Goal: Find specific page/section: Find specific page/section

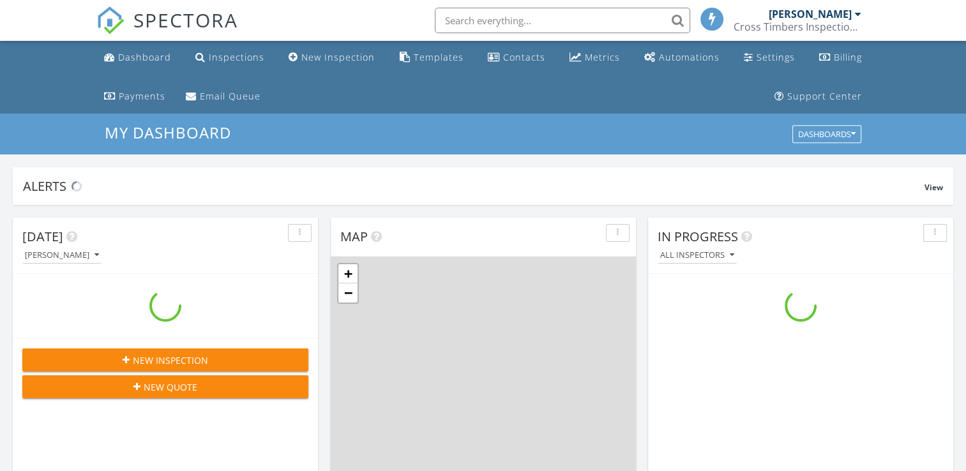
scroll to position [1182, 986]
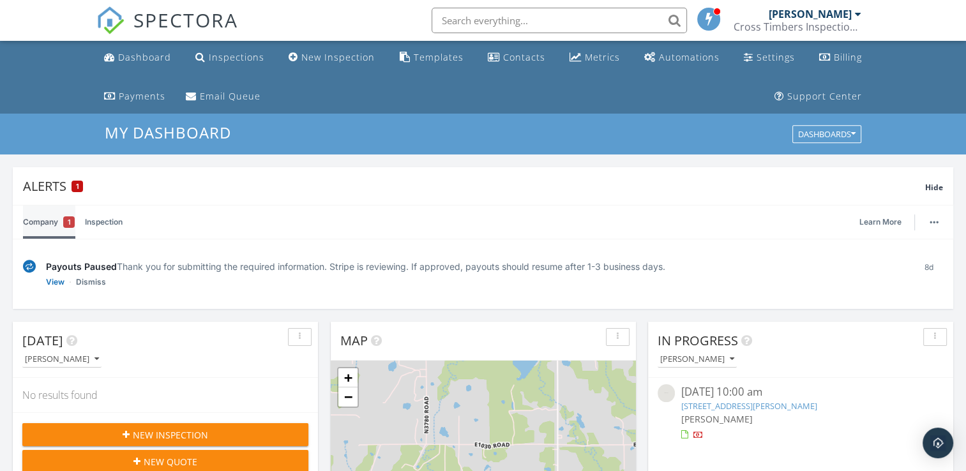
click at [27, 222] on link "Company 1" at bounding box center [49, 222] width 52 height 33
click at [56, 222] on link "Company 1" at bounding box center [49, 222] width 52 height 33
click at [71, 187] on div "Alerts 1" at bounding box center [474, 185] width 902 height 17
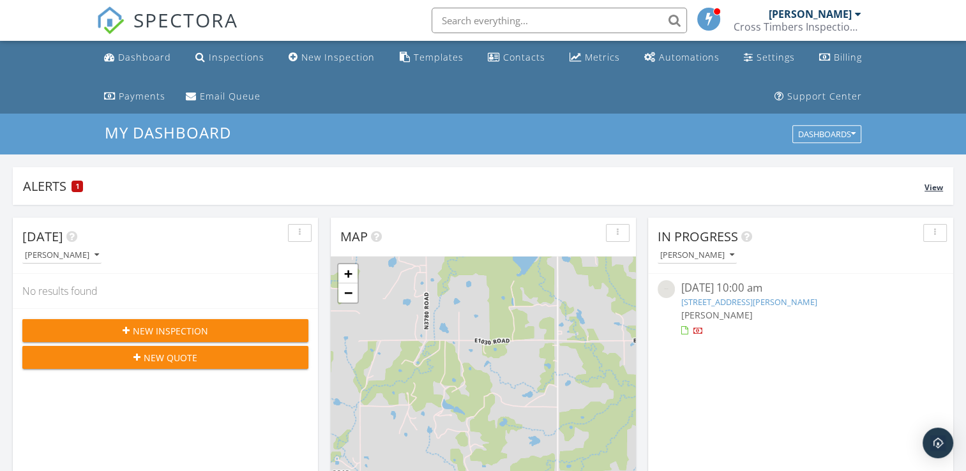
click at [79, 186] on span "1" at bounding box center [77, 186] width 3 height 9
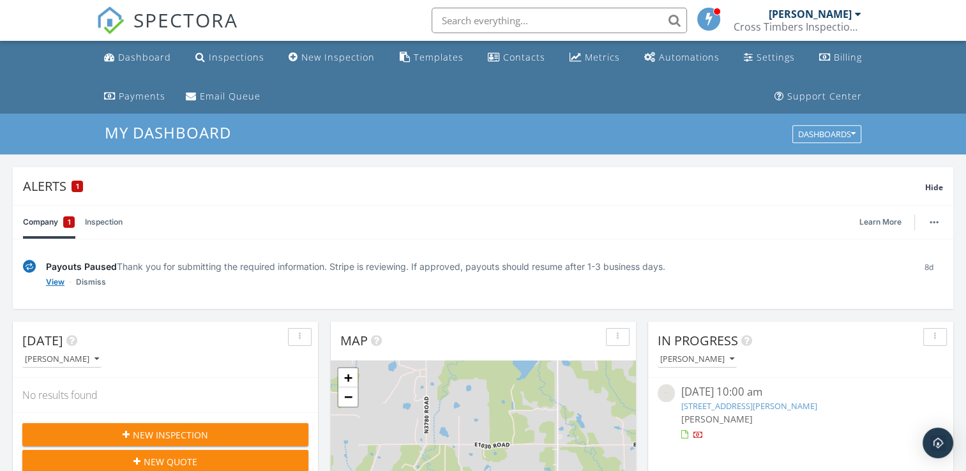
click at [56, 282] on link "View" at bounding box center [55, 282] width 19 height 13
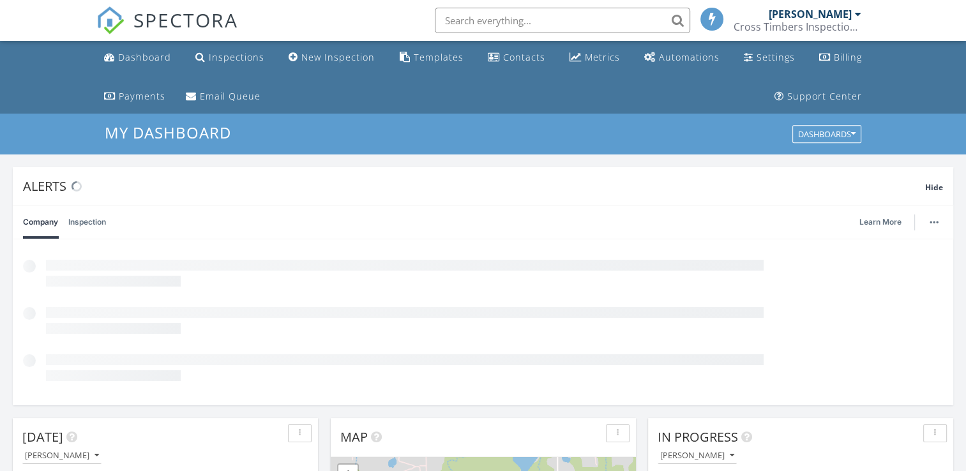
scroll to position [1182, 986]
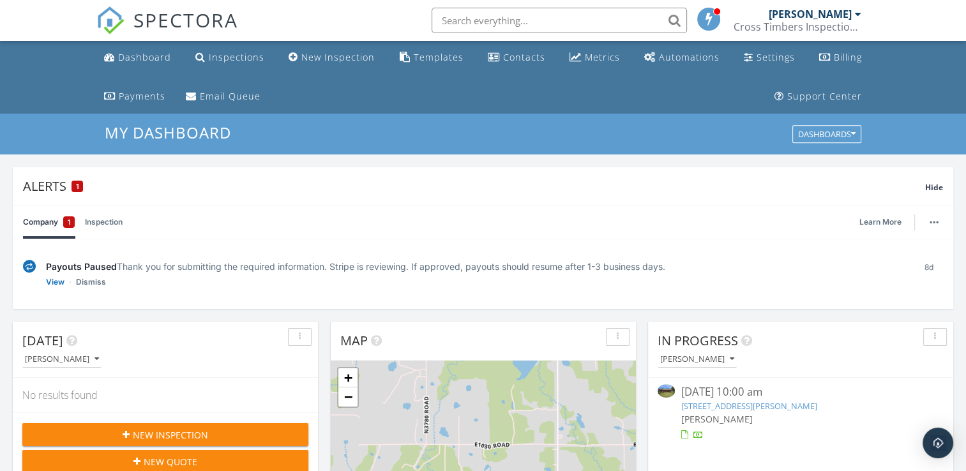
click at [748, 404] on link "27852 S 449th W Ave, Depew, OK 74028" at bounding box center [749, 405] width 136 height 11
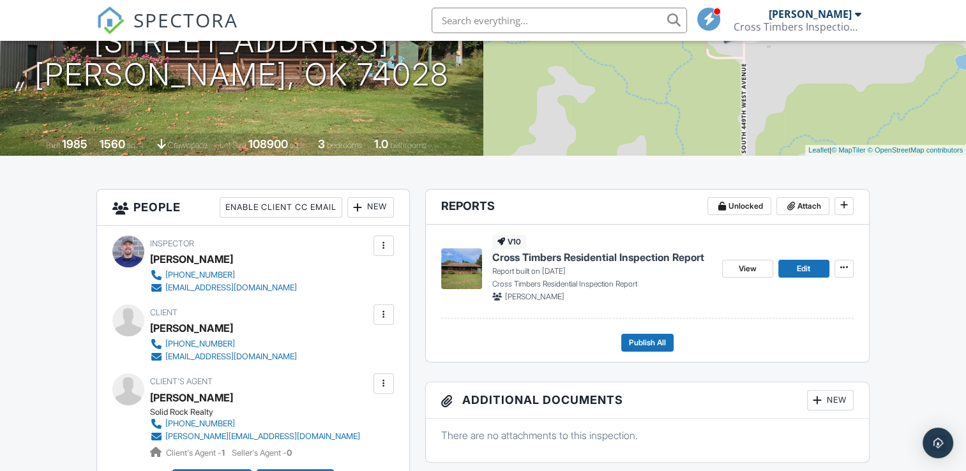
scroll to position [255, 0]
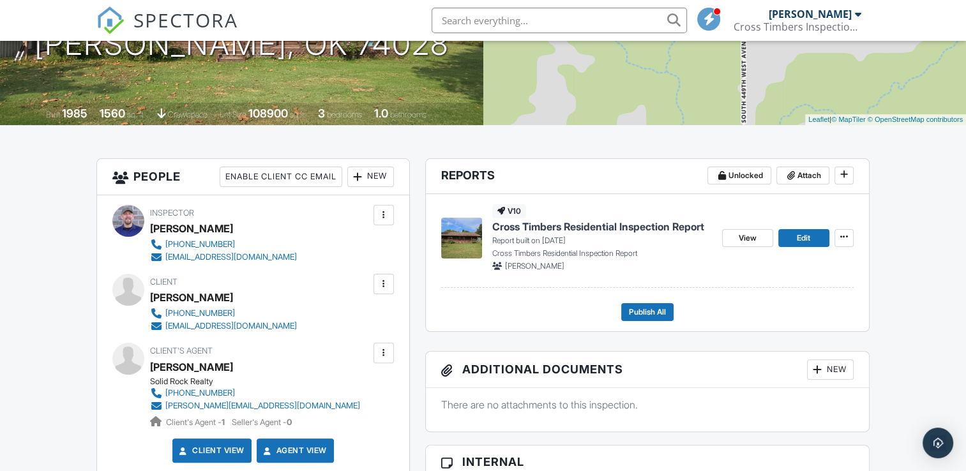
click at [568, 229] on span "Cross Timbers Residential Inspection Report" at bounding box center [598, 227] width 212 height 14
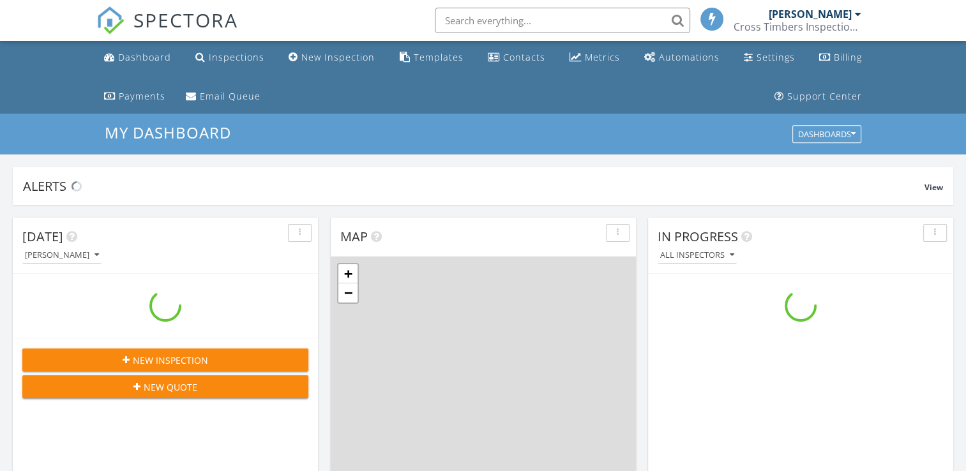
scroll to position [1182, 986]
